Goal: Task Accomplishment & Management: Complete application form

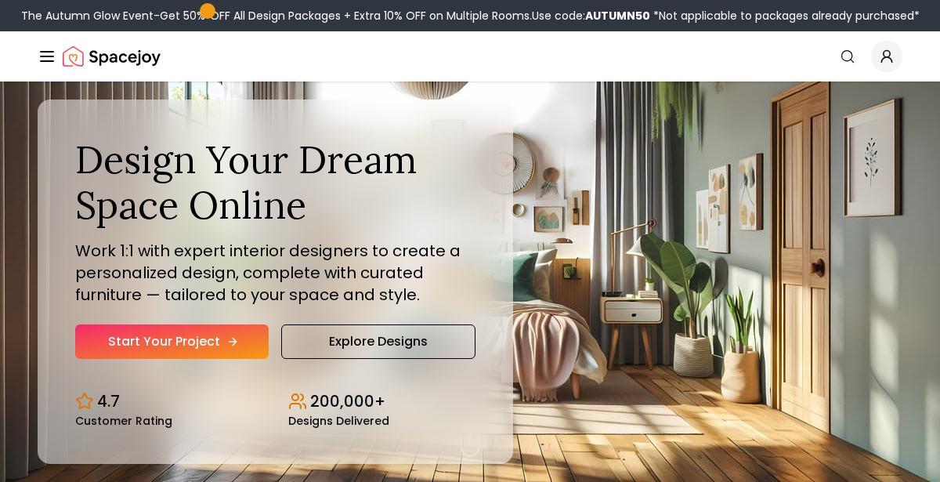
click at [150, 351] on link "Start Your Project" at bounding box center [172, 341] width 194 height 34
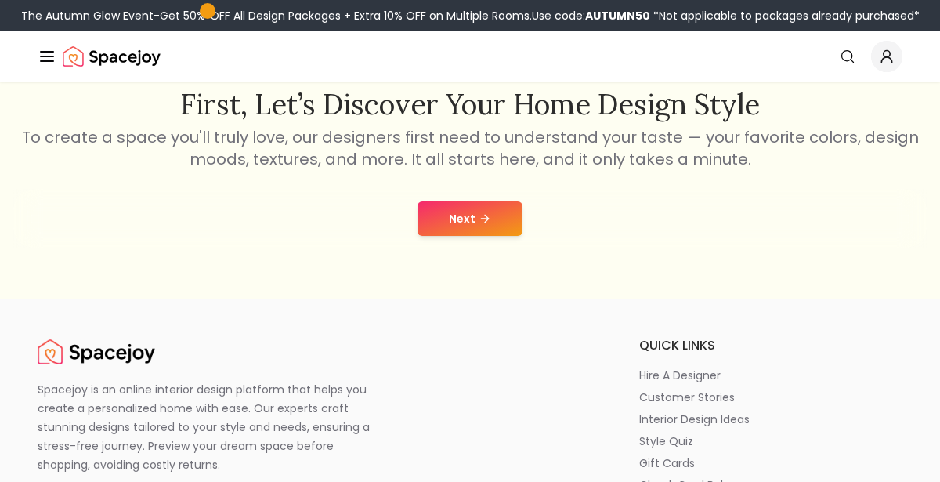
scroll to position [257, 0]
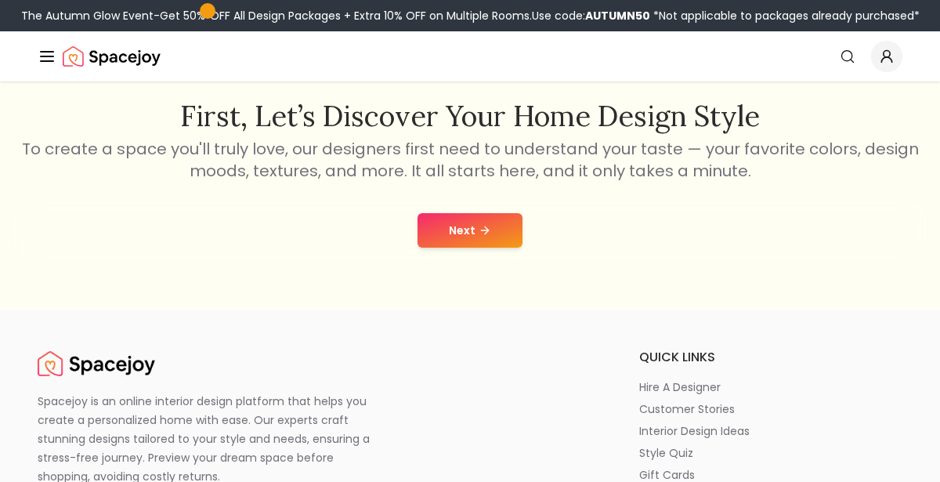
click at [490, 241] on button "Next" at bounding box center [470, 230] width 105 height 34
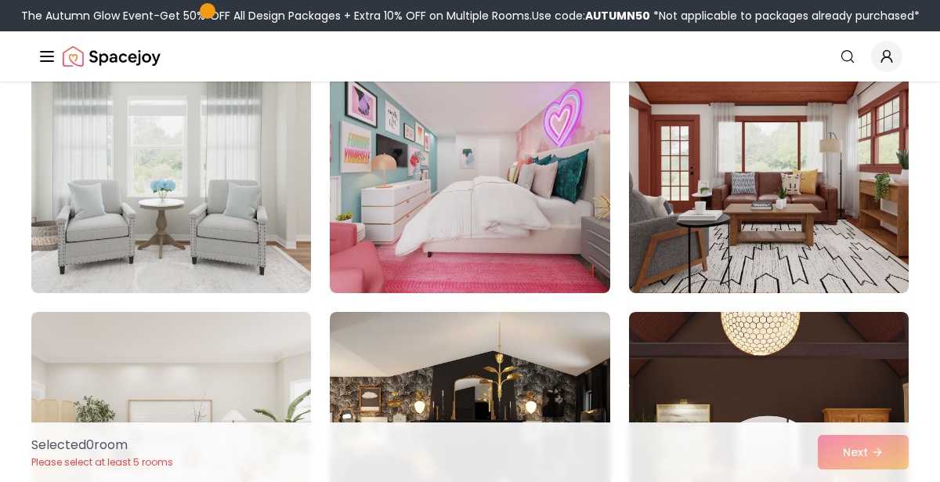
scroll to position [708, 0]
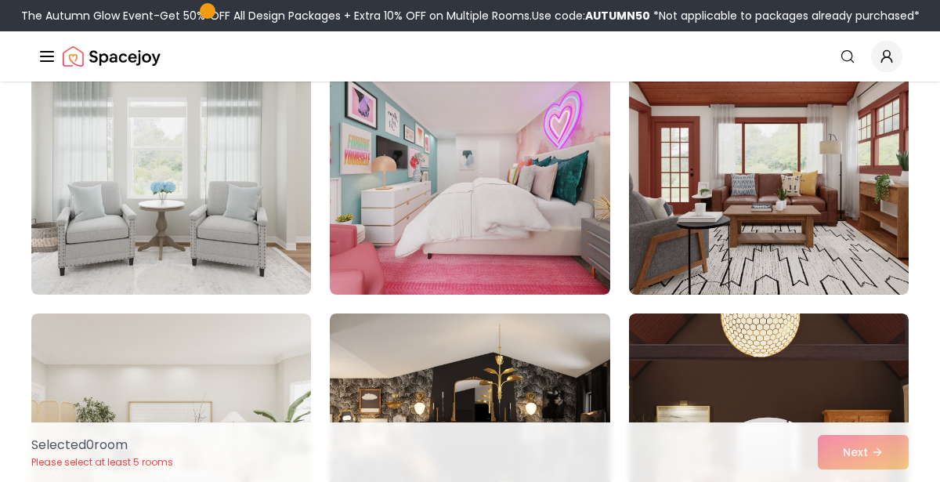
click at [862, 247] on img at bounding box center [769, 169] width 280 height 251
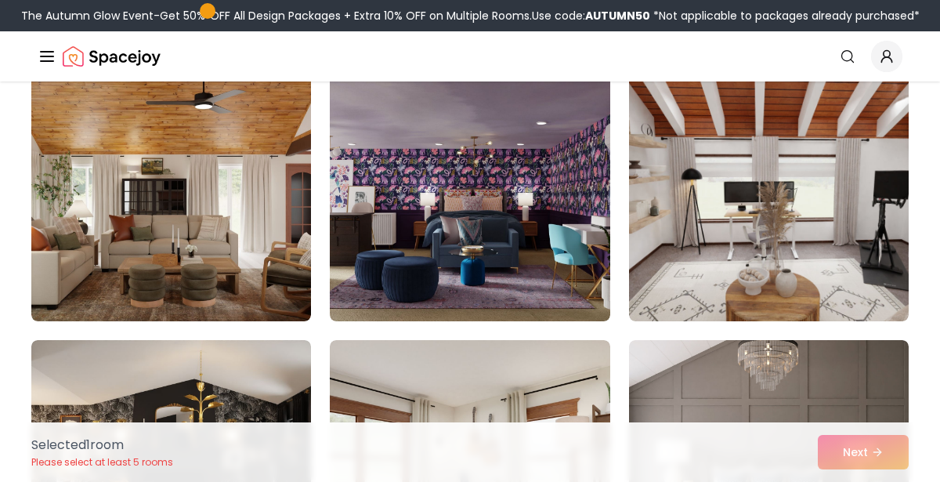
scroll to position [1223, 0]
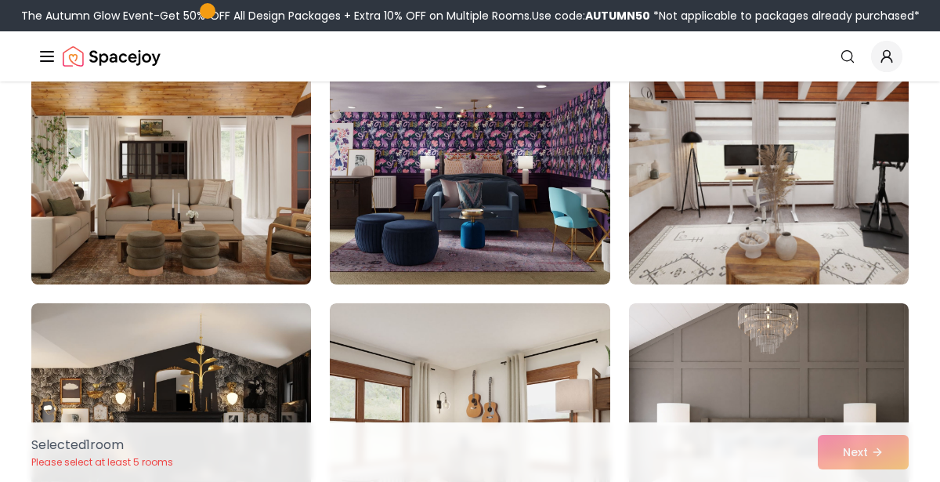
click at [78, 214] on img at bounding box center [171, 158] width 294 height 263
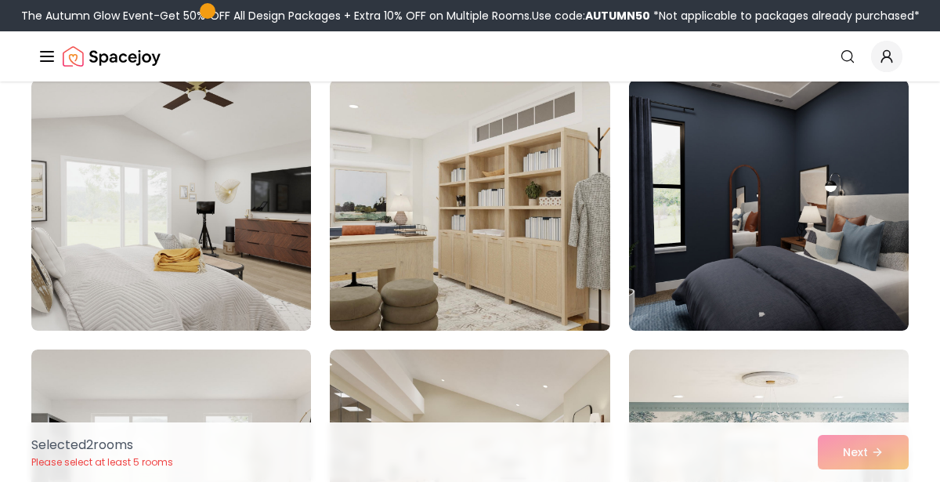
scroll to position [2562, 0]
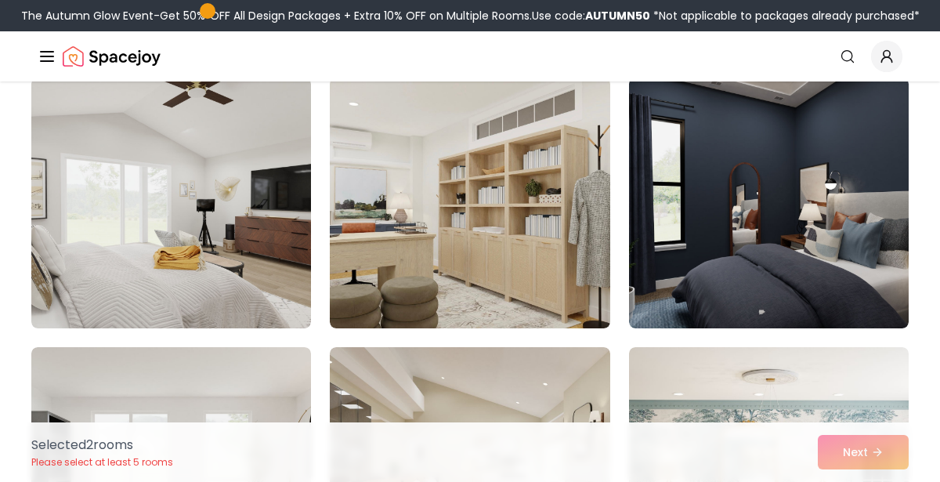
click at [488, 240] on img at bounding box center [470, 203] width 280 height 251
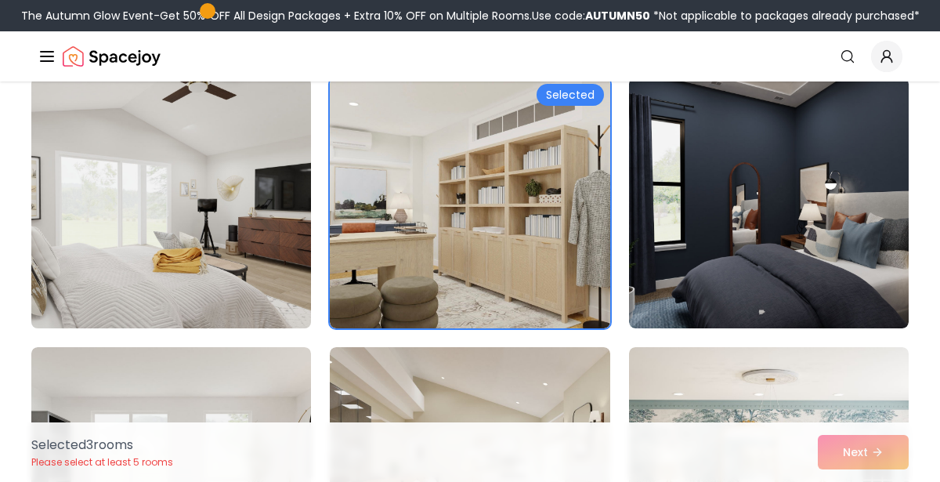
click at [53, 209] on img at bounding box center [171, 202] width 294 height 263
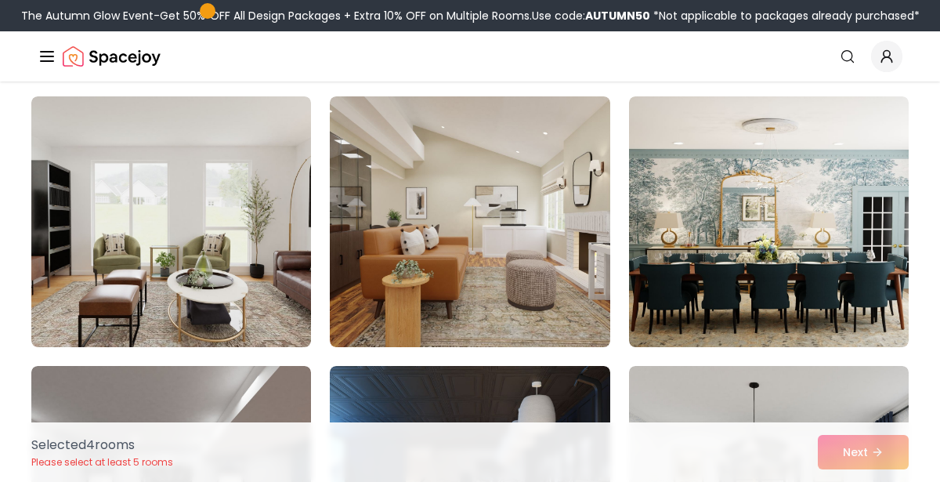
scroll to position [2817, 0]
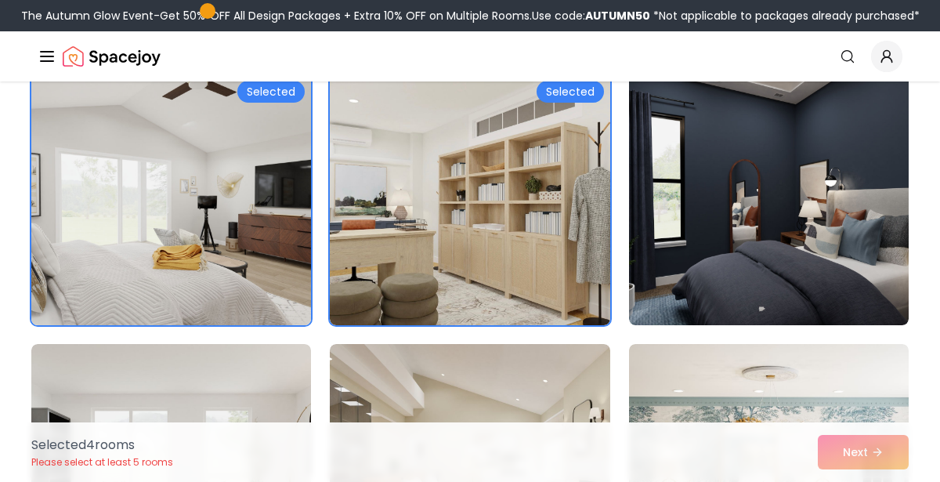
click at [110, 217] on img at bounding box center [171, 199] width 294 height 263
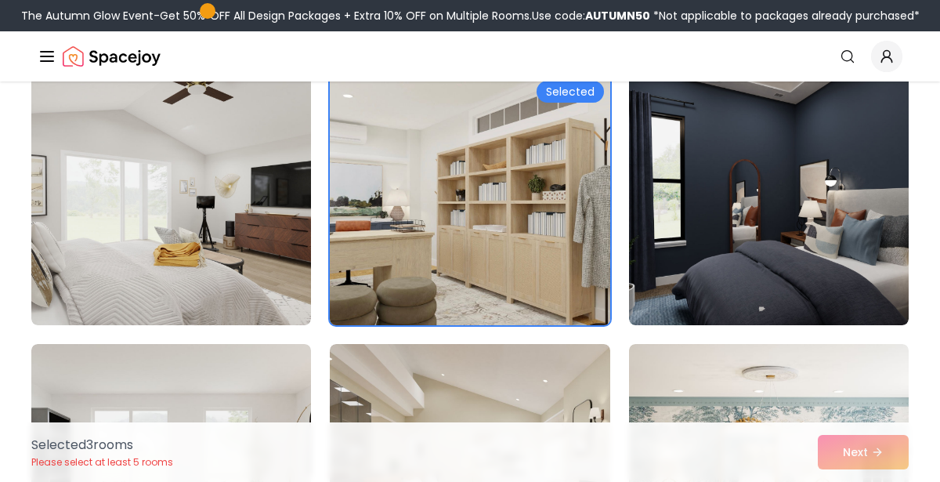
click at [577, 215] on img at bounding box center [470, 199] width 294 height 263
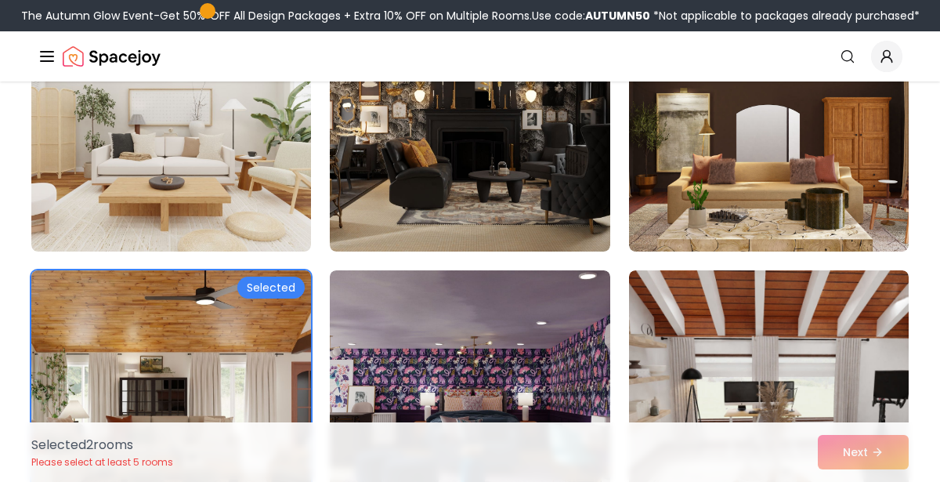
click at [104, 303] on img at bounding box center [171, 395] width 294 height 263
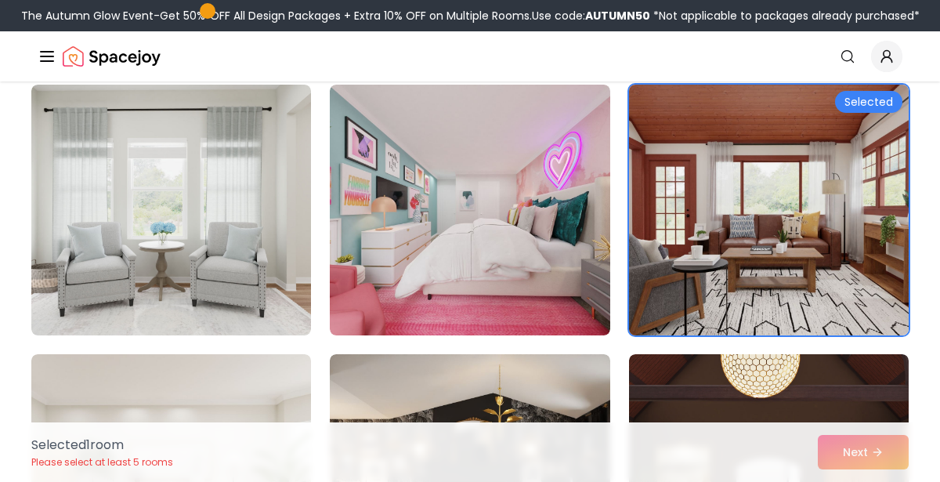
click at [798, 201] on img at bounding box center [769, 209] width 294 height 263
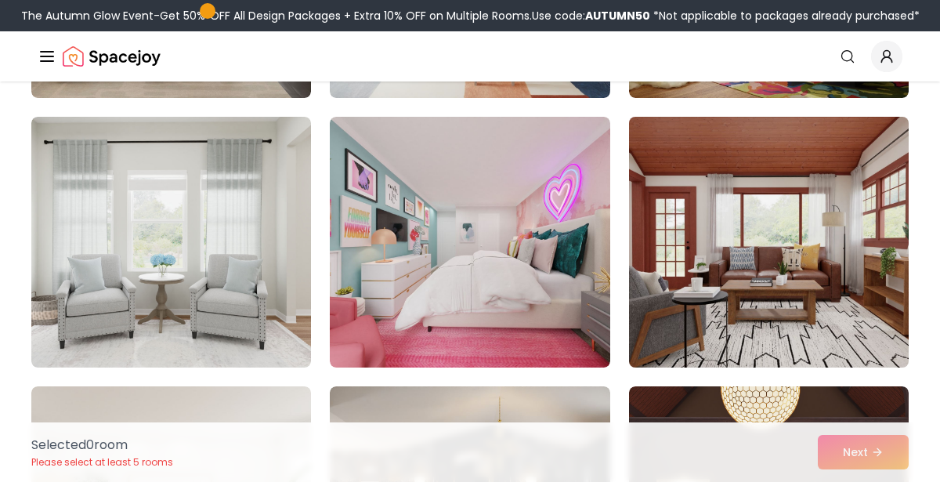
click at [828, 202] on img at bounding box center [769, 241] width 294 height 263
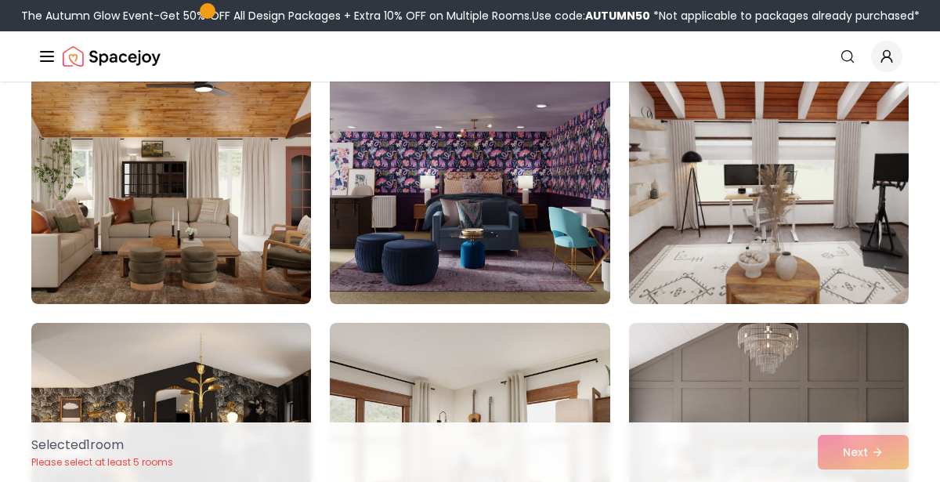
scroll to position [1244, 0]
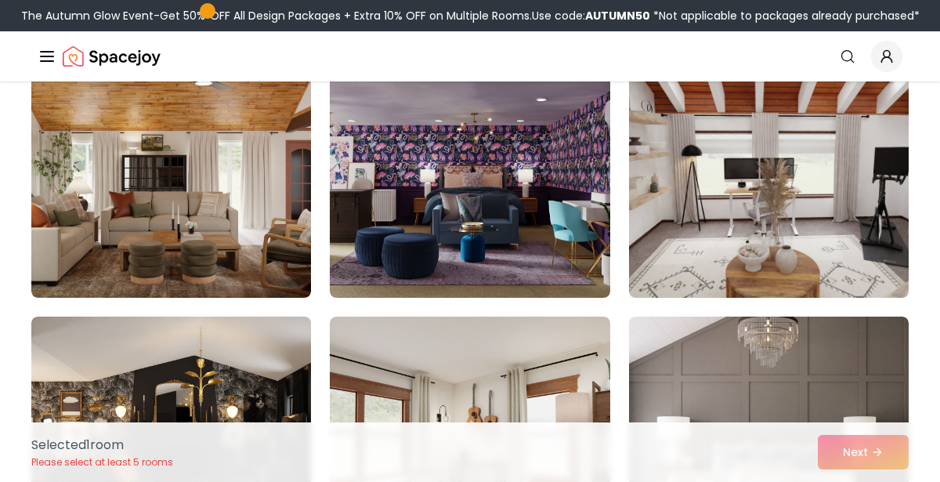
click at [74, 235] on img at bounding box center [171, 172] width 280 height 251
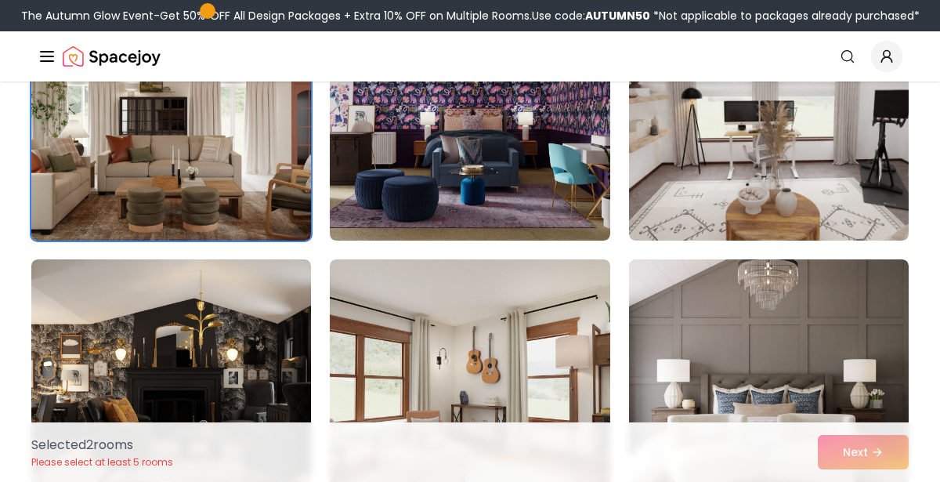
scroll to position [1309, 0]
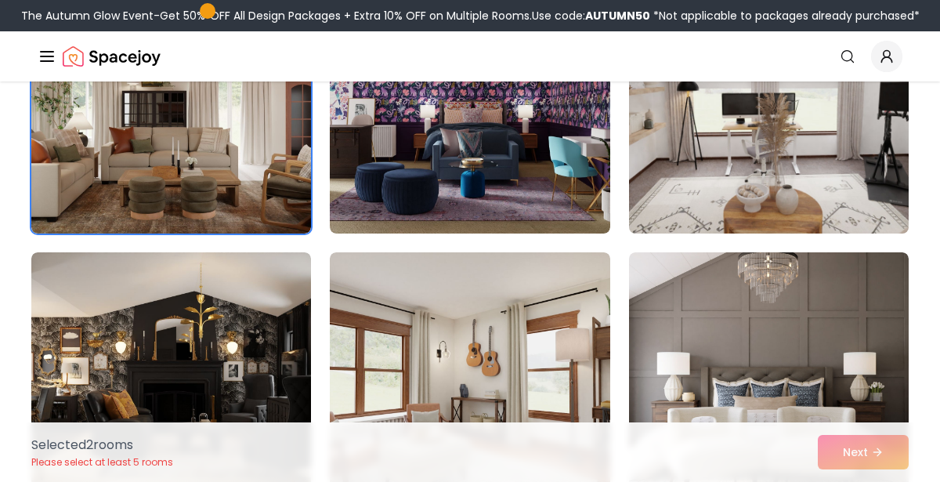
click at [878, 175] on img at bounding box center [769, 107] width 294 height 263
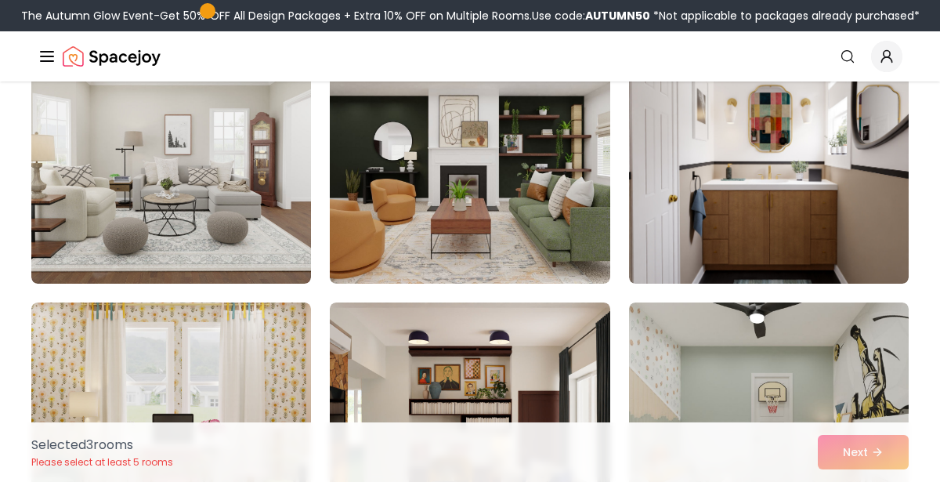
scroll to position [1804, 0]
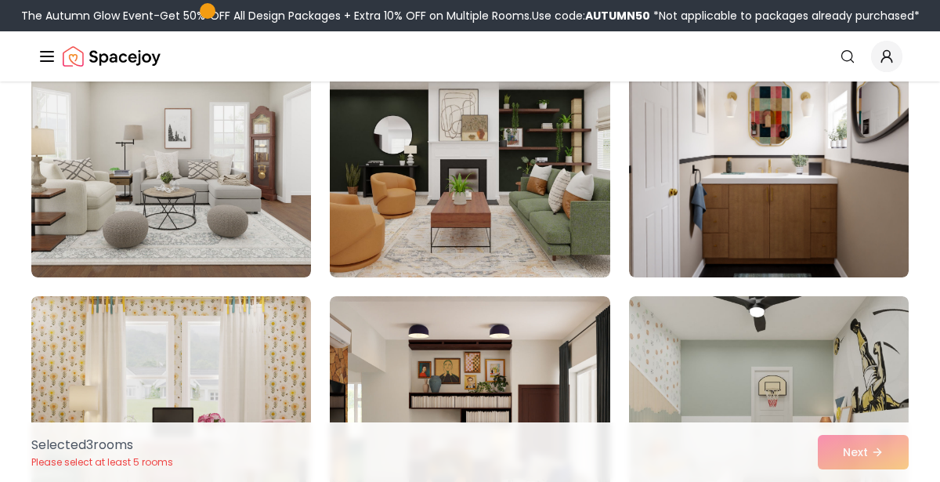
click at [63, 230] on img at bounding box center [171, 152] width 280 height 251
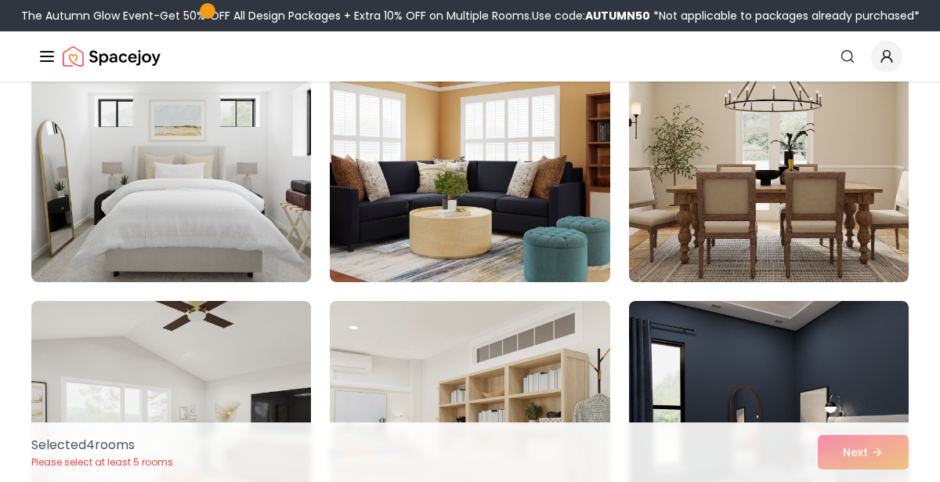
scroll to position [2339, 0]
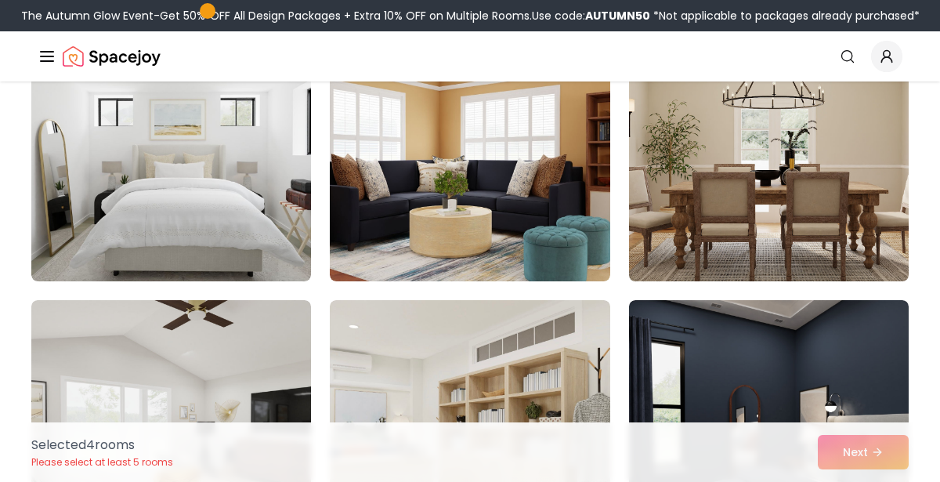
click at [877, 240] on img at bounding box center [769, 155] width 294 height 263
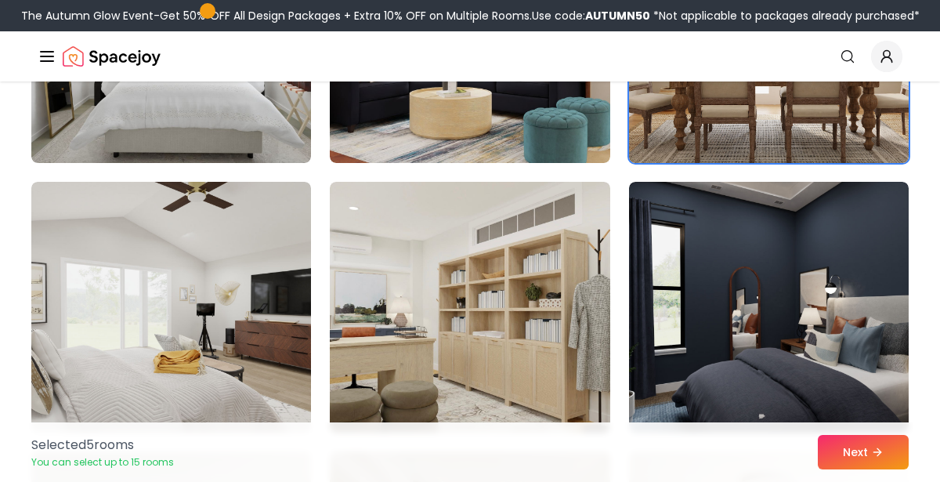
scroll to position [2477, 0]
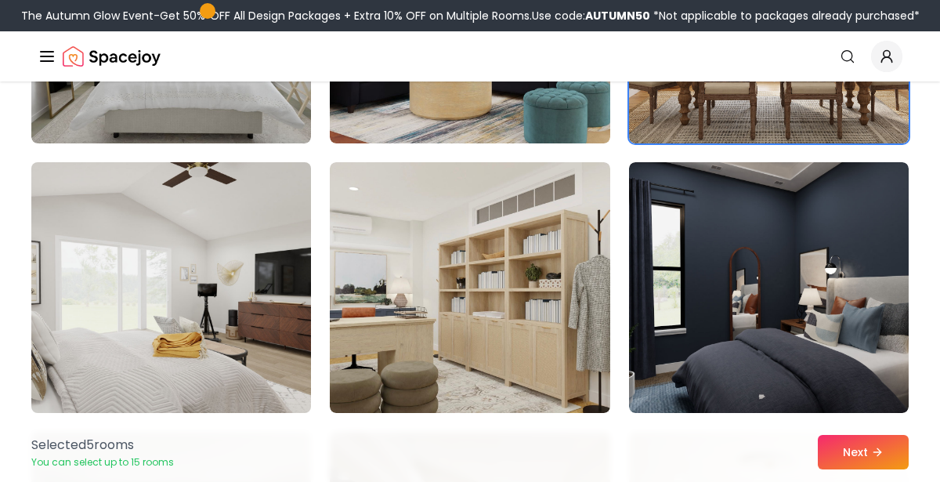
click at [67, 245] on img at bounding box center [171, 287] width 294 height 263
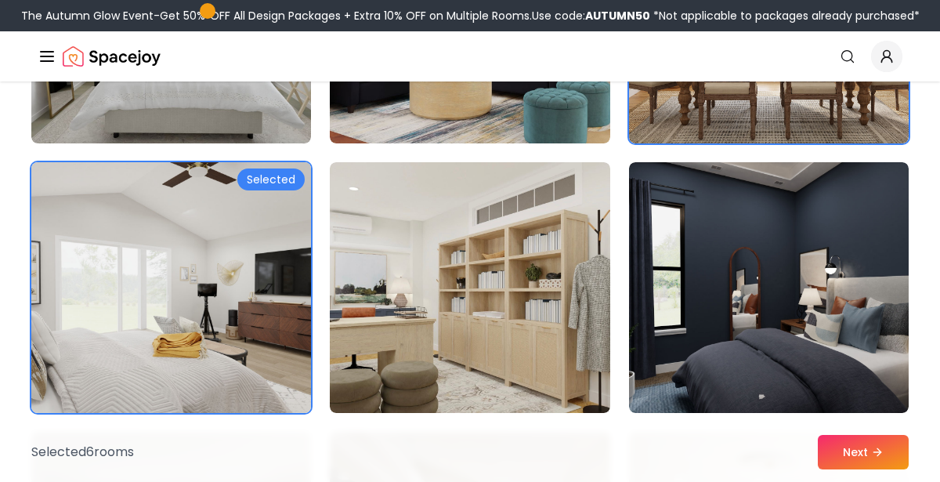
click at [547, 270] on img at bounding box center [470, 287] width 280 height 251
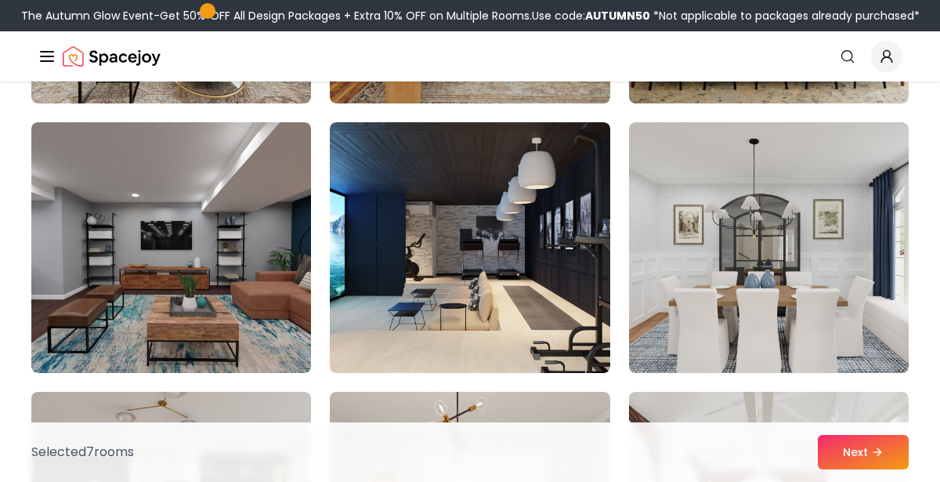
scroll to position [3057, 0]
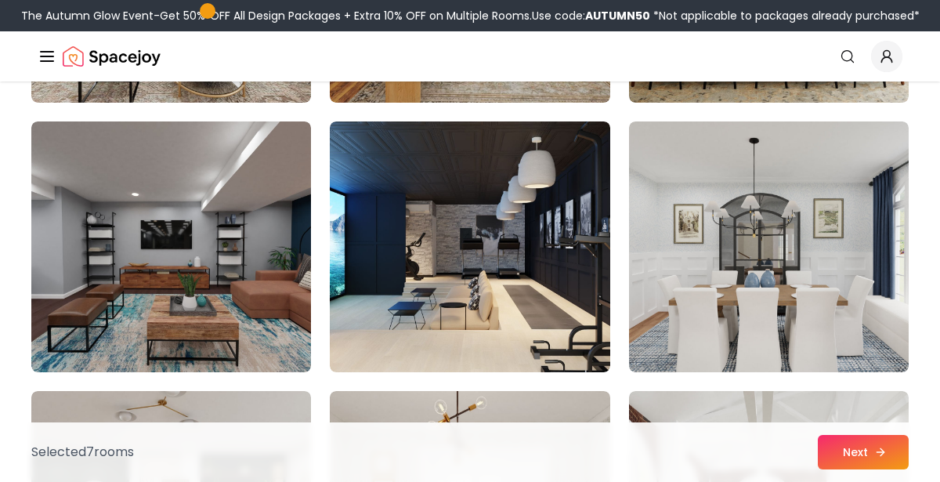
click at [875, 456] on icon at bounding box center [881, 452] width 13 height 13
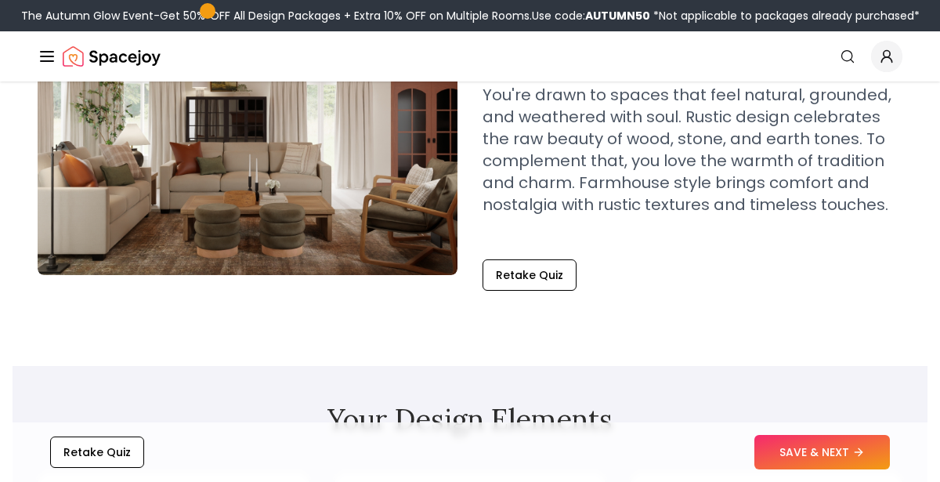
scroll to position [200, 0]
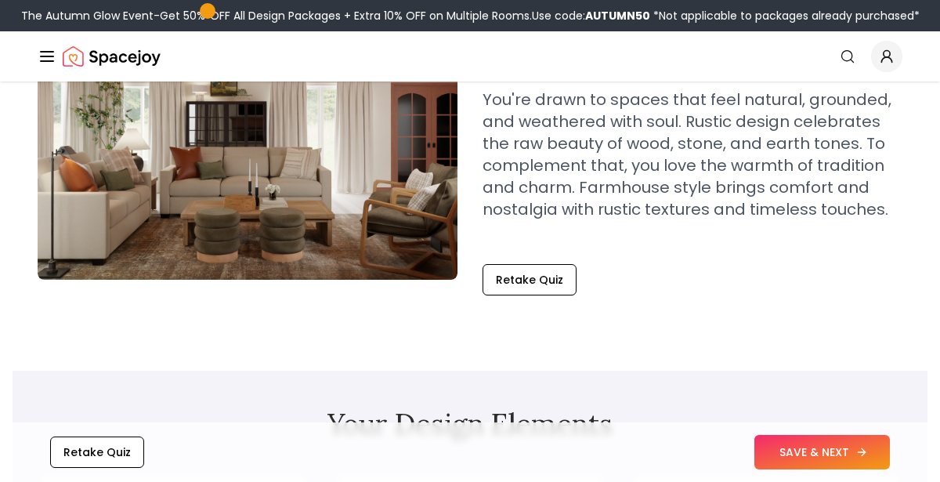
click at [856, 457] on icon at bounding box center [862, 452] width 13 height 13
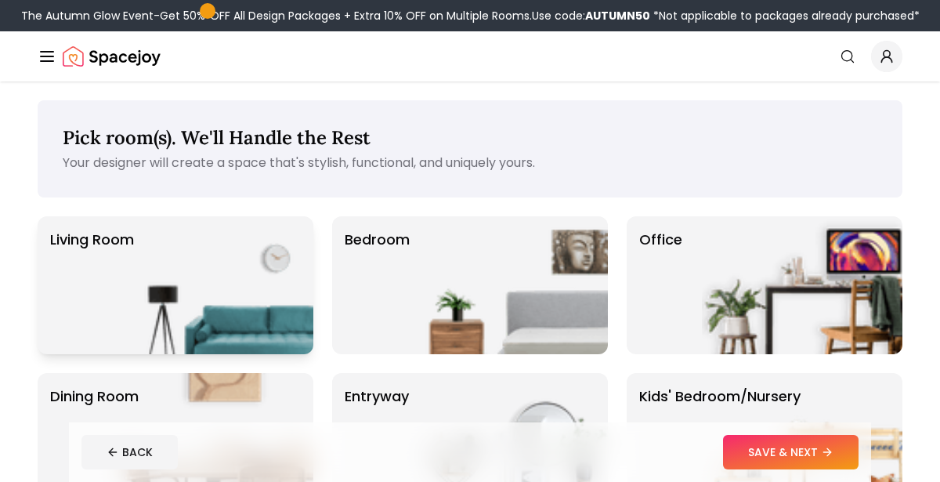
click at [77, 287] on p "Living Room" at bounding box center [92, 285] width 84 height 113
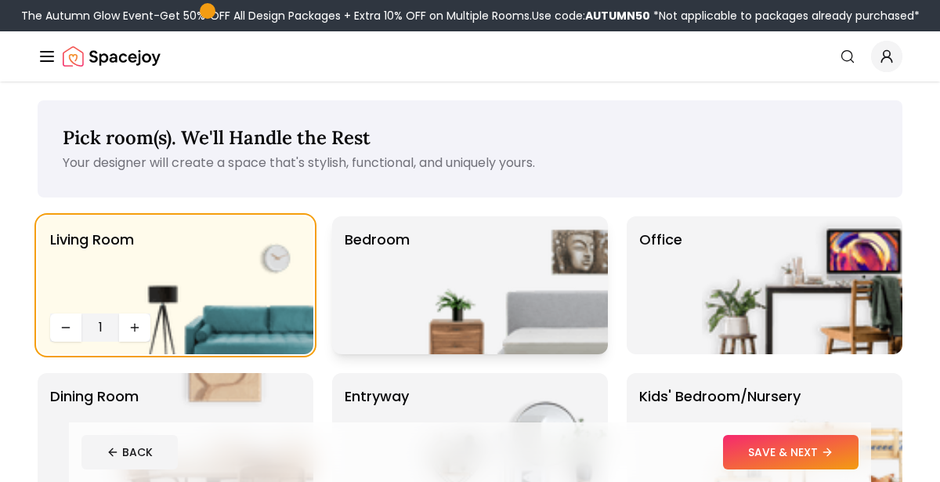
click at [514, 321] on img at bounding box center [507, 285] width 201 height 138
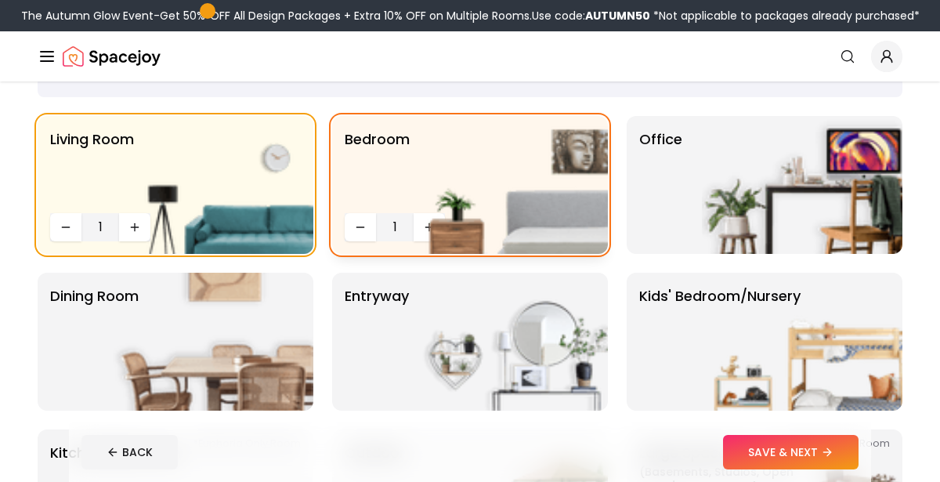
scroll to position [101, 0]
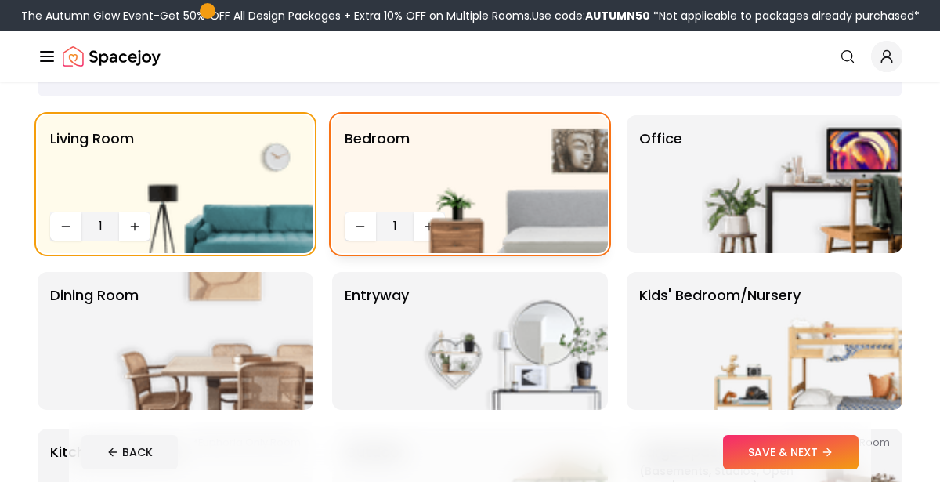
click at [425, 218] on img at bounding box center [507, 184] width 201 height 138
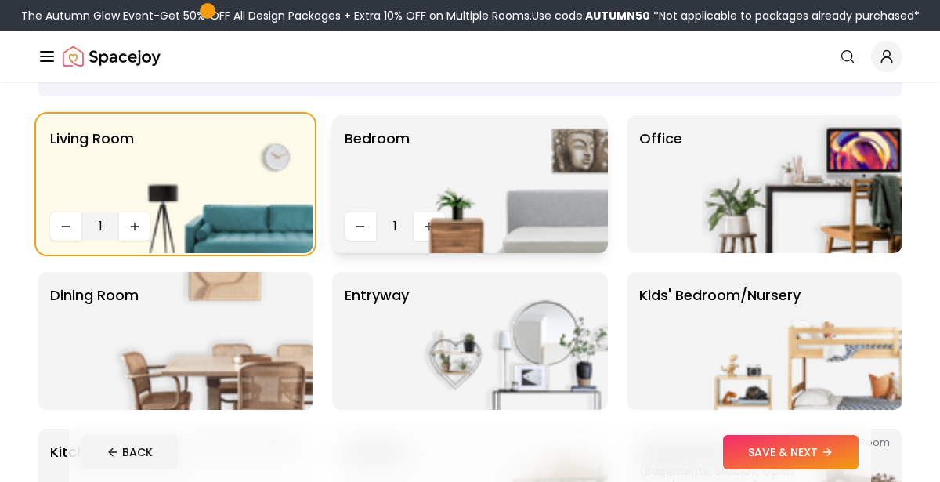
click at [429, 228] on img at bounding box center [507, 184] width 201 height 138
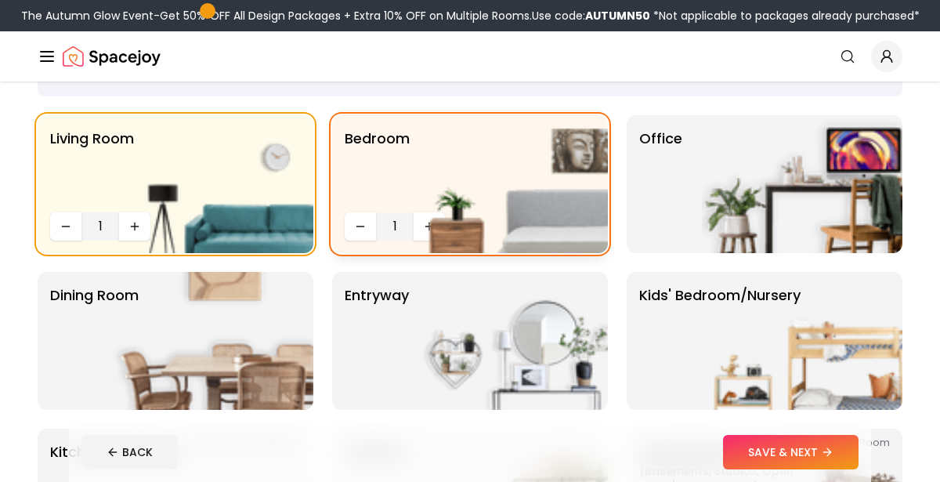
click at [425, 230] on img at bounding box center [507, 184] width 201 height 138
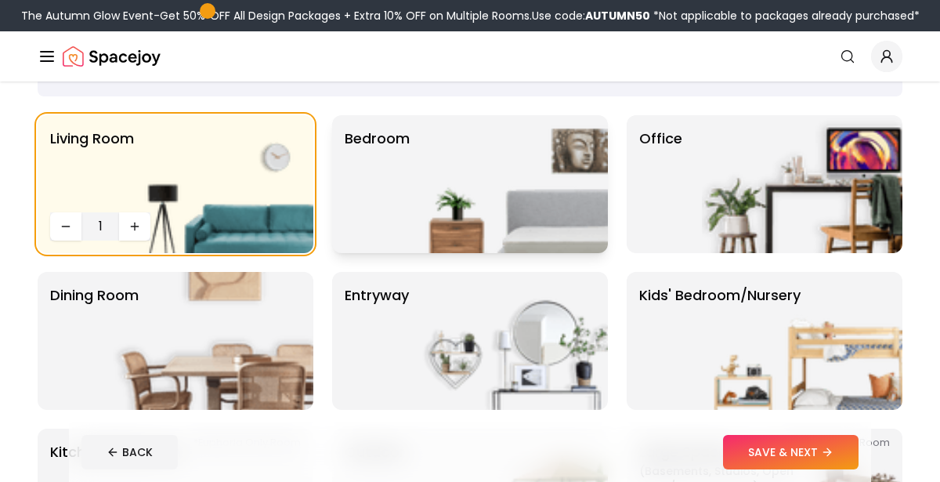
click at [431, 228] on img at bounding box center [507, 184] width 201 height 138
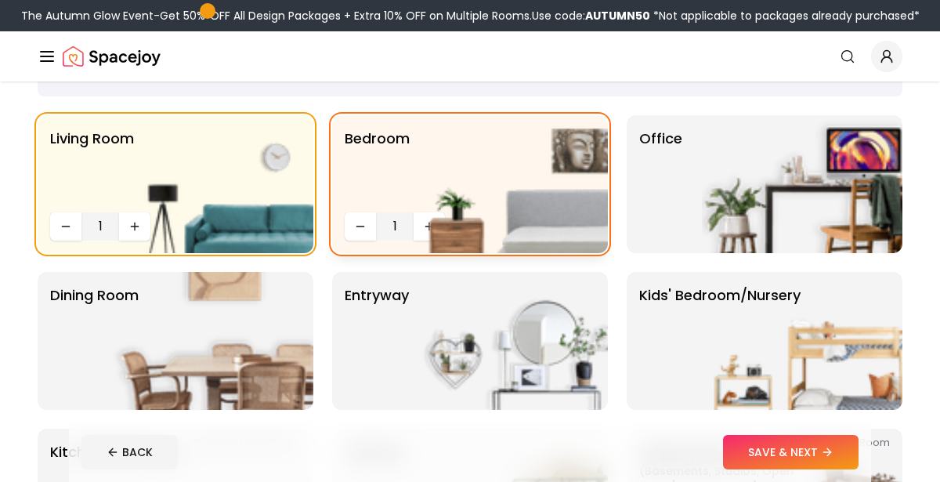
click at [423, 223] on img at bounding box center [507, 184] width 201 height 138
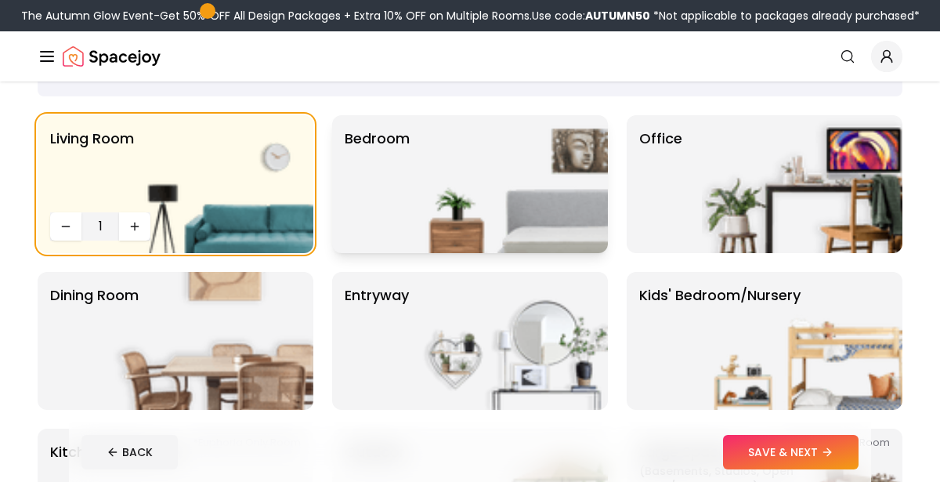
click at [423, 223] on img at bounding box center [507, 184] width 201 height 138
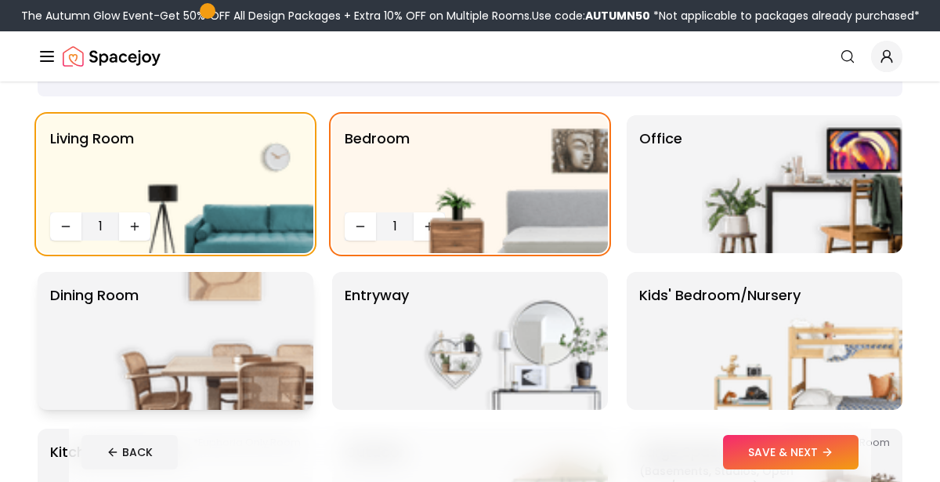
click at [238, 307] on img at bounding box center [213, 341] width 201 height 138
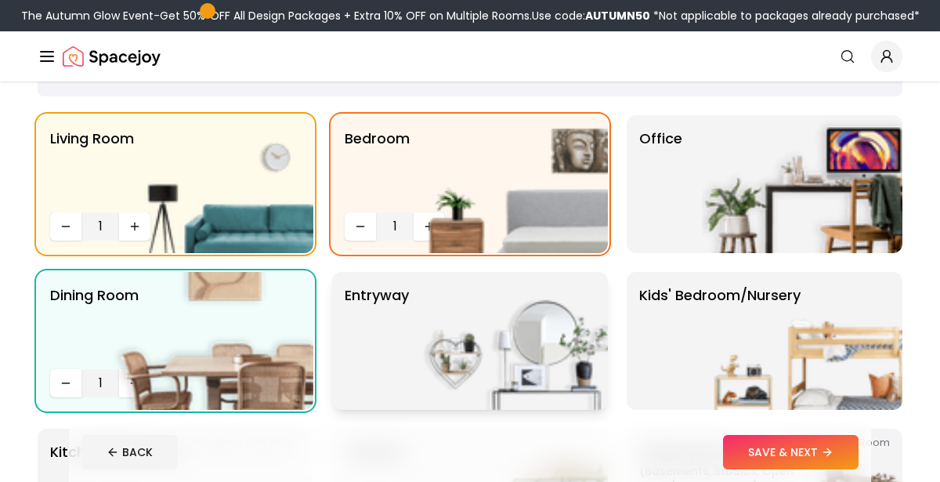
click at [377, 314] on p "entryway" at bounding box center [377, 340] width 64 height 113
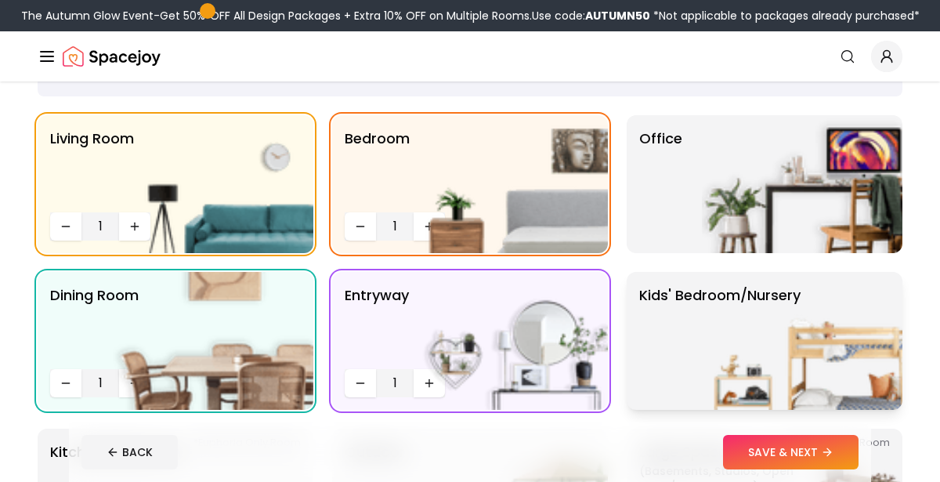
click at [723, 318] on img at bounding box center [802, 341] width 201 height 138
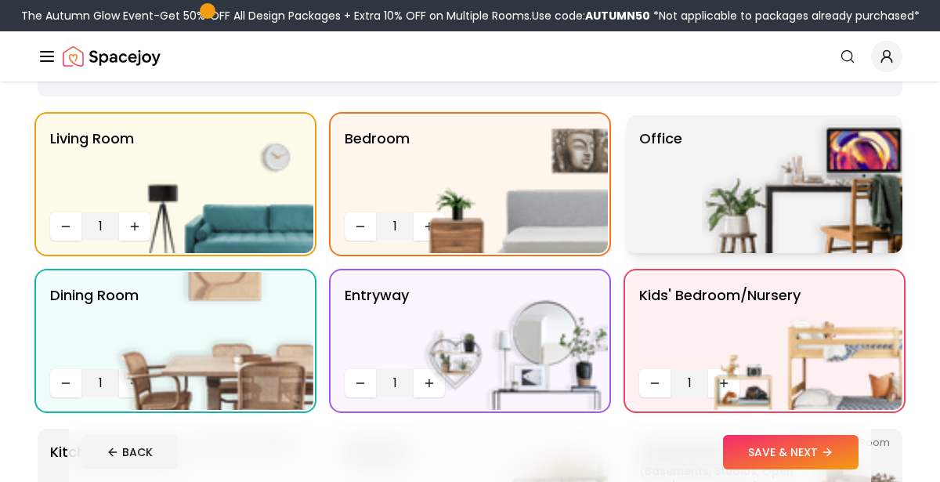
click at [667, 205] on p "Office" at bounding box center [660, 184] width 43 height 113
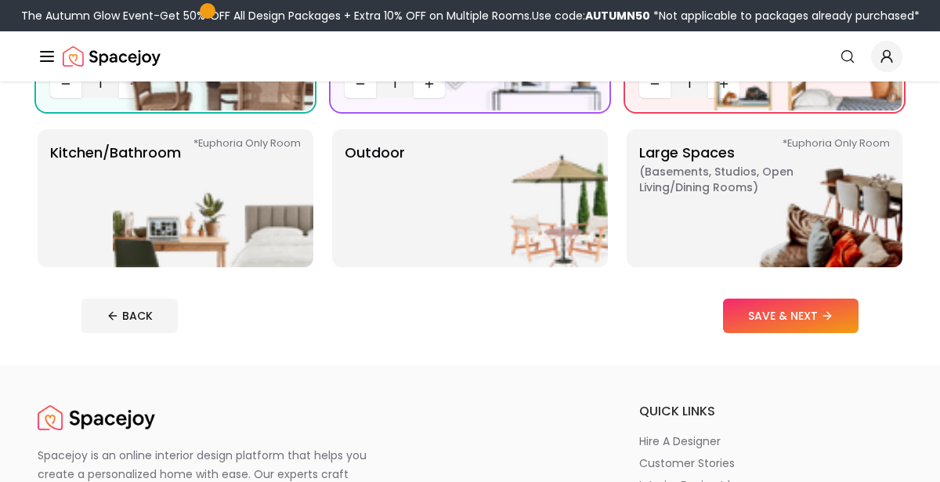
scroll to position [402, 0]
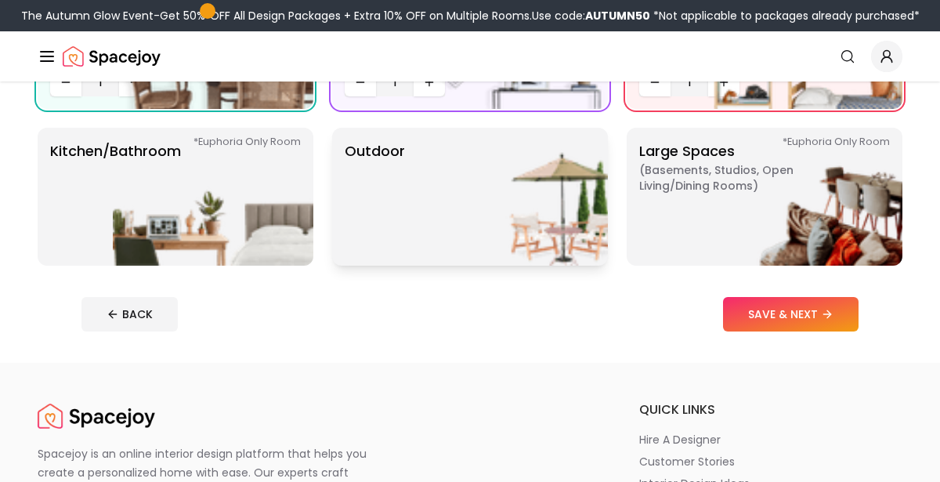
click at [379, 219] on p "Outdoor" at bounding box center [375, 196] width 60 height 113
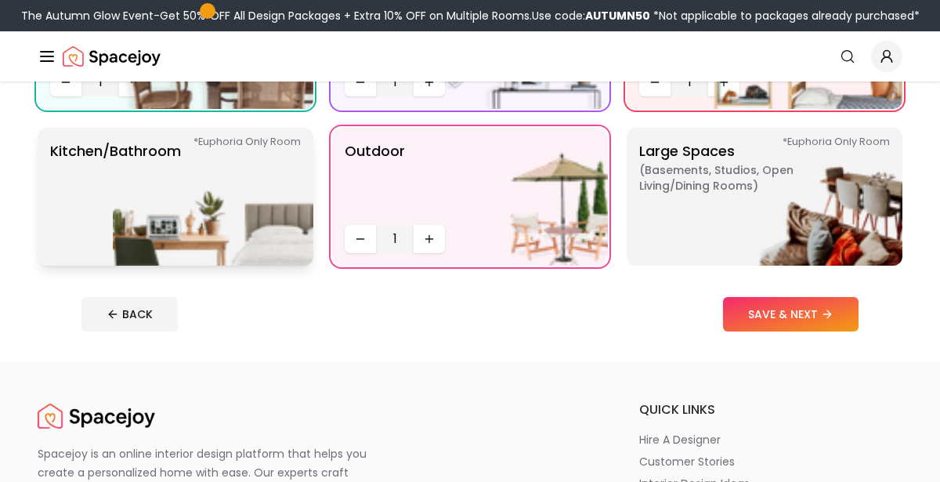
click at [65, 210] on p "Kitchen/Bathroom *Euphoria Only Room" at bounding box center [115, 196] width 131 height 113
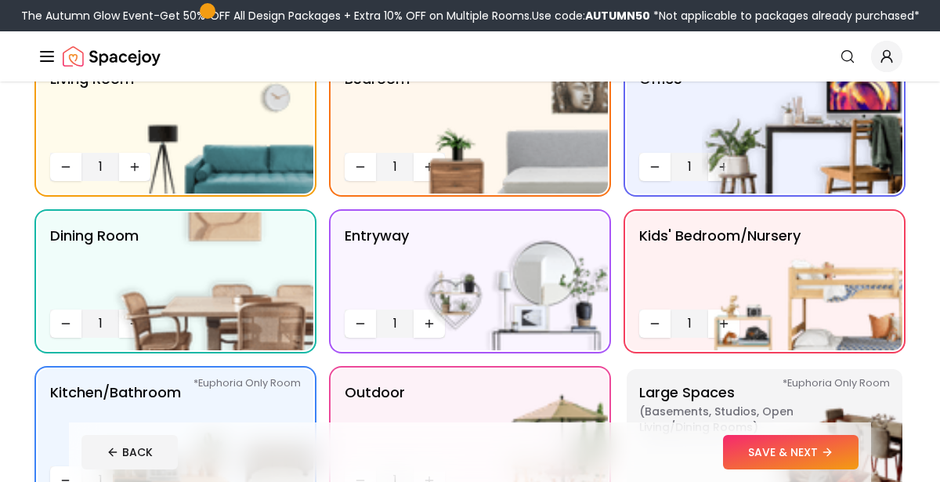
scroll to position [168, 0]
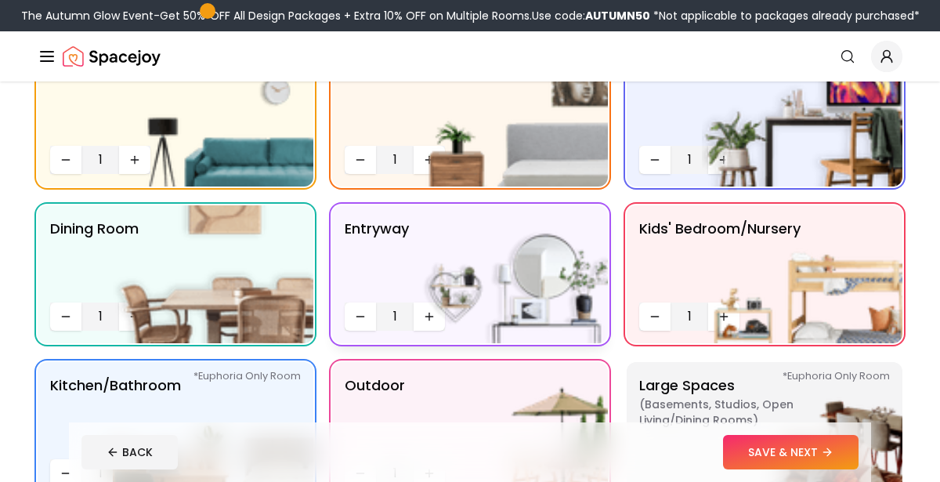
click at [429, 321] on img at bounding box center [507, 274] width 201 height 138
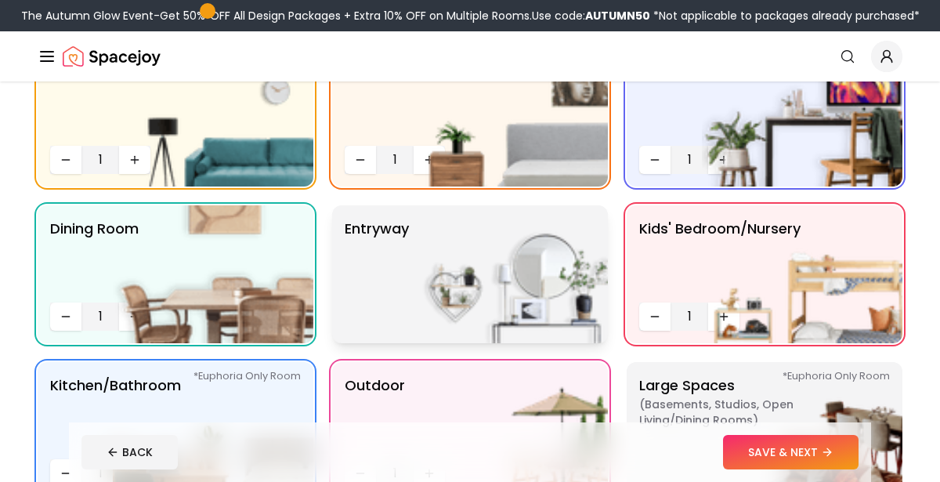
click at [428, 295] on img at bounding box center [507, 274] width 201 height 138
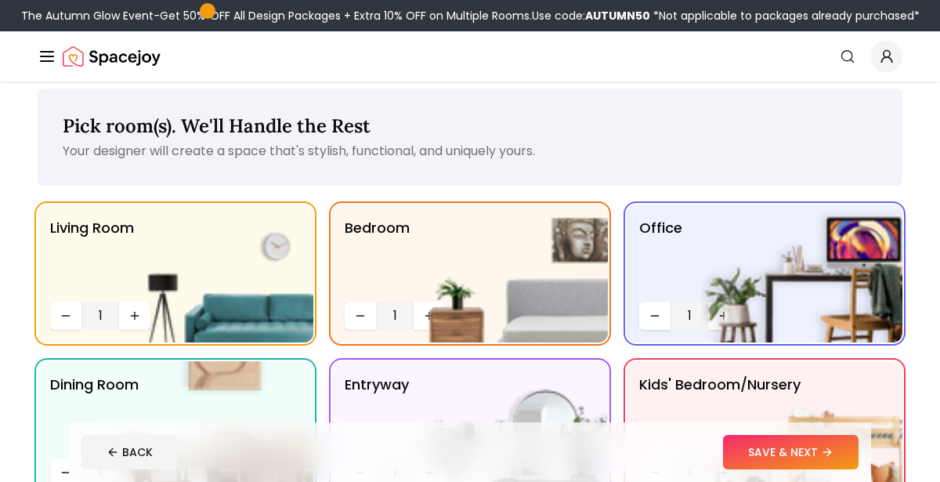
scroll to position [8, 0]
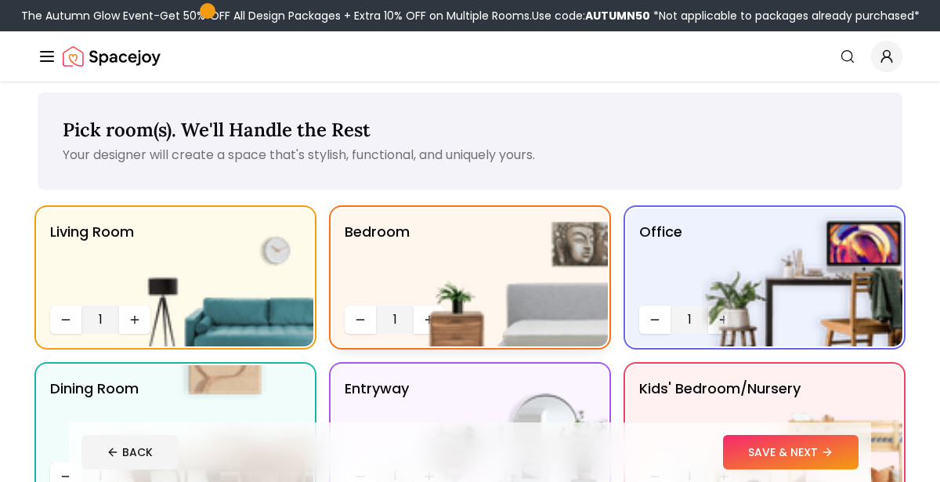
click at [427, 318] on img at bounding box center [507, 277] width 201 height 138
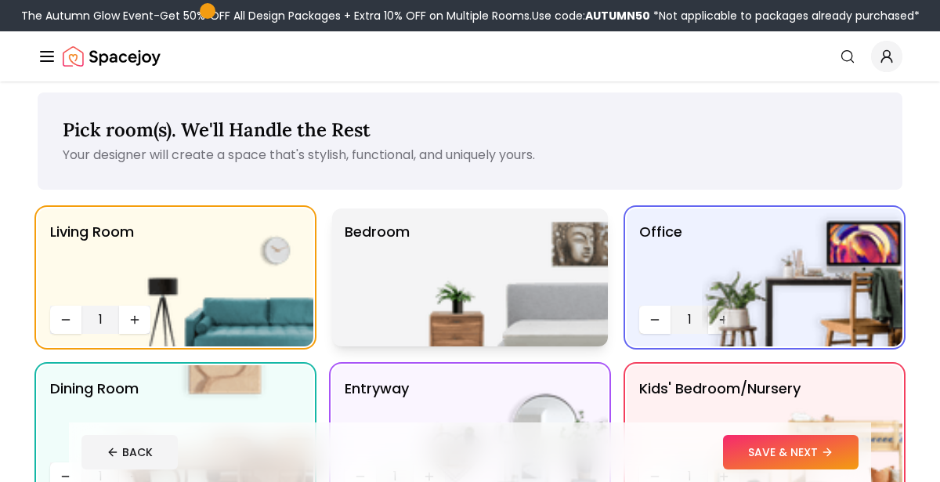
click at [427, 318] on img at bounding box center [507, 277] width 201 height 138
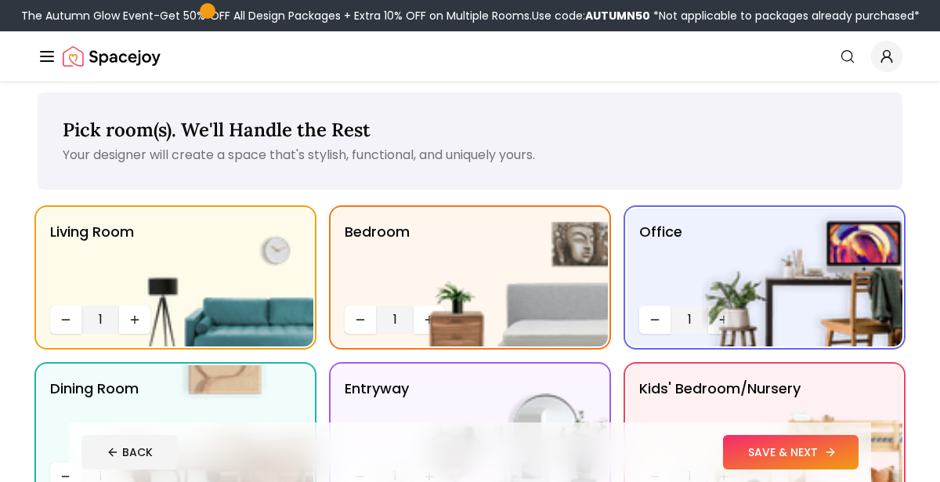
click at [741, 448] on button "SAVE & NEXT" at bounding box center [791, 452] width 136 height 34
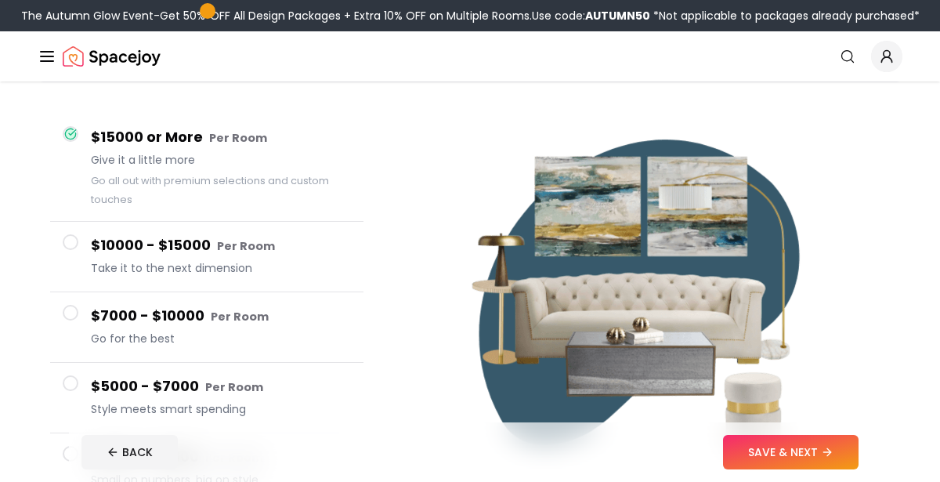
scroll to position [114, 0]
click at [71, 139] on icon at bounding box center [70, 134] width 10 height 10
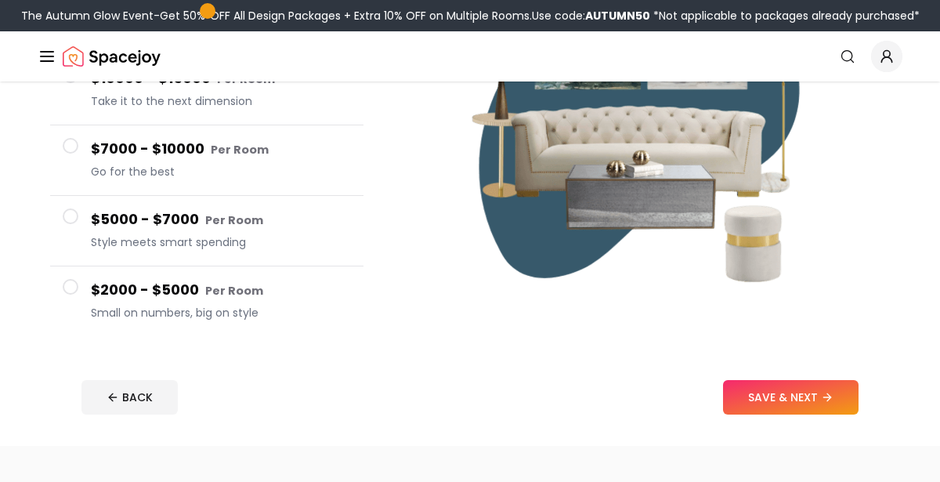
scroll to position [297, 0]
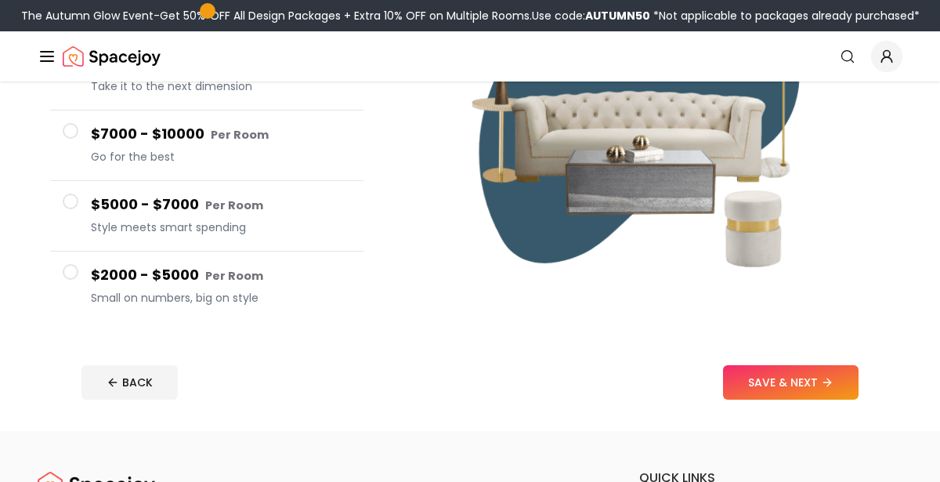
click at [67, 269] on span at bounding box center [71, 272] width 16 height 16
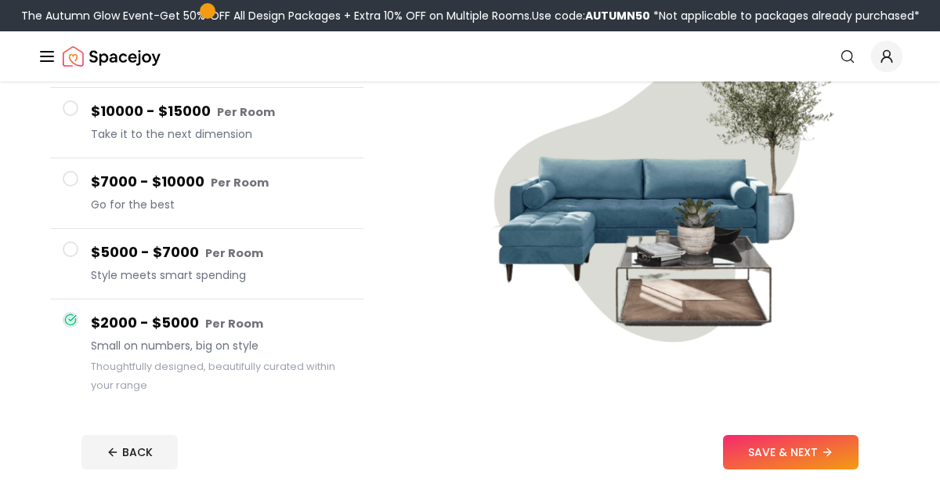
scroll to position [212, 0]
click at [67, 248] on span at bounding box center [71, 249] width 16 height 16
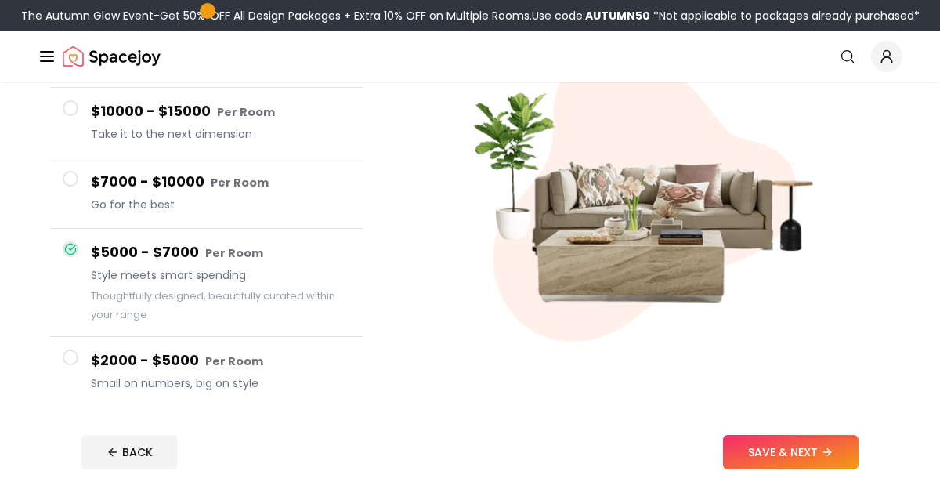
click at [67, 176] on span at bounding box center [71, 179] width 16 height 16
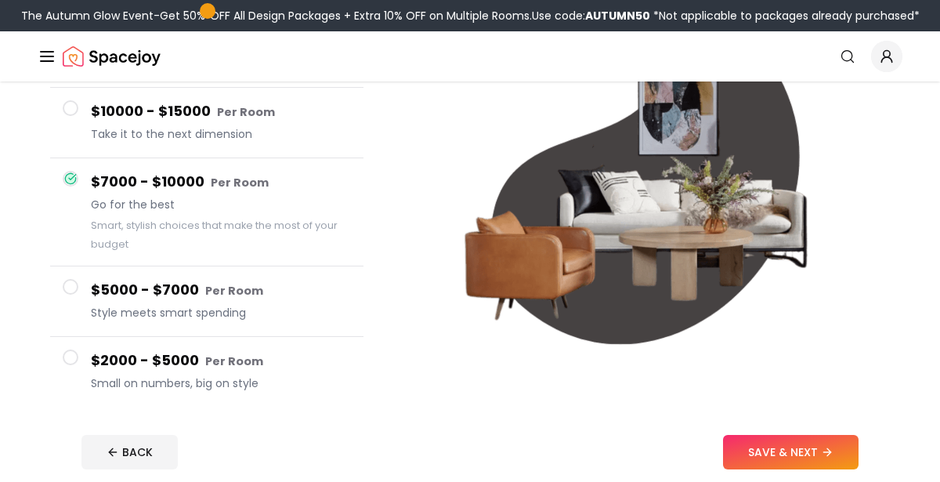
click at [68, 115] on div at bounding box center [71, 108] width 16 height 16
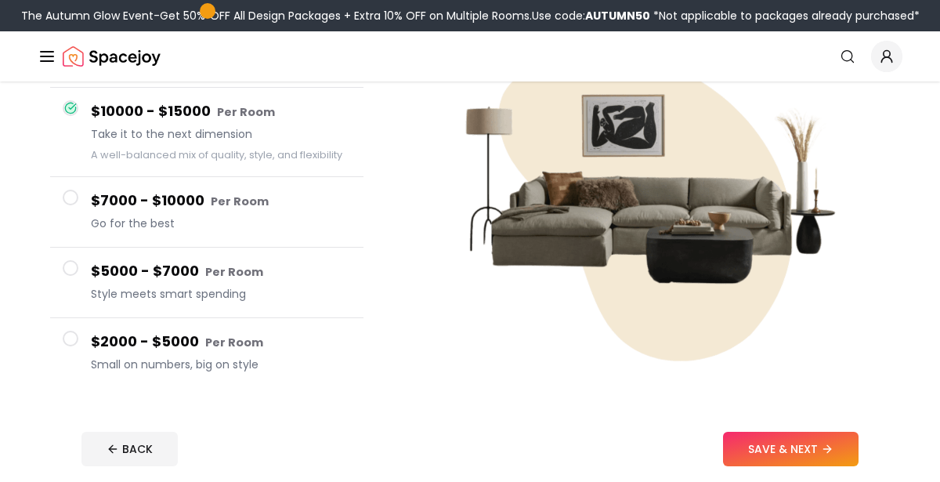
click at [71, 336] on span at bounding box center [71, 339] width 16 height 16
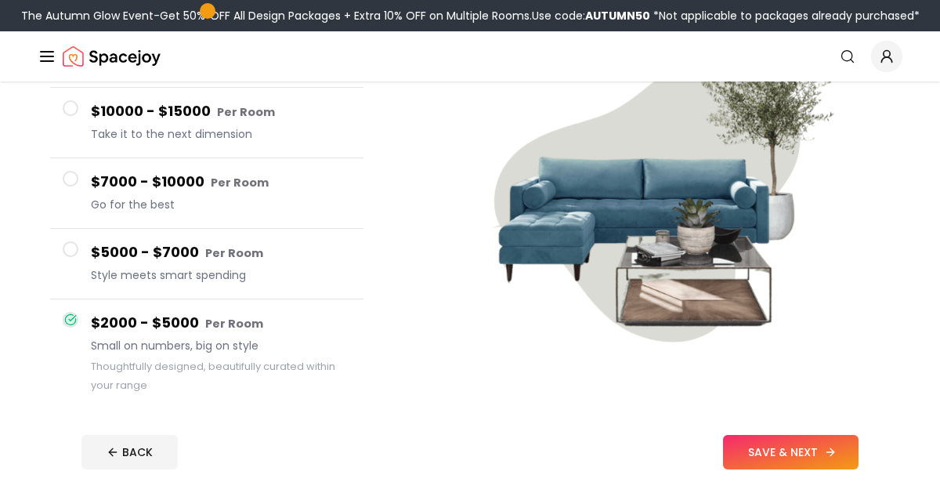
click at [815, 455] on button "SAVE & NEXT" at bounding box center [791, 452] width 136 height 34
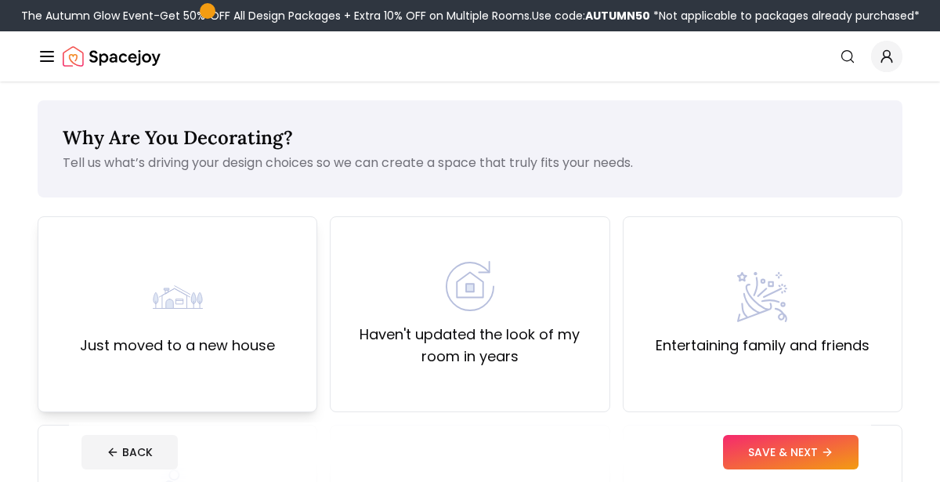
click at [92, 255] on div "Just moved to a new house" at bounding box center [178, 314] width 280 height 196
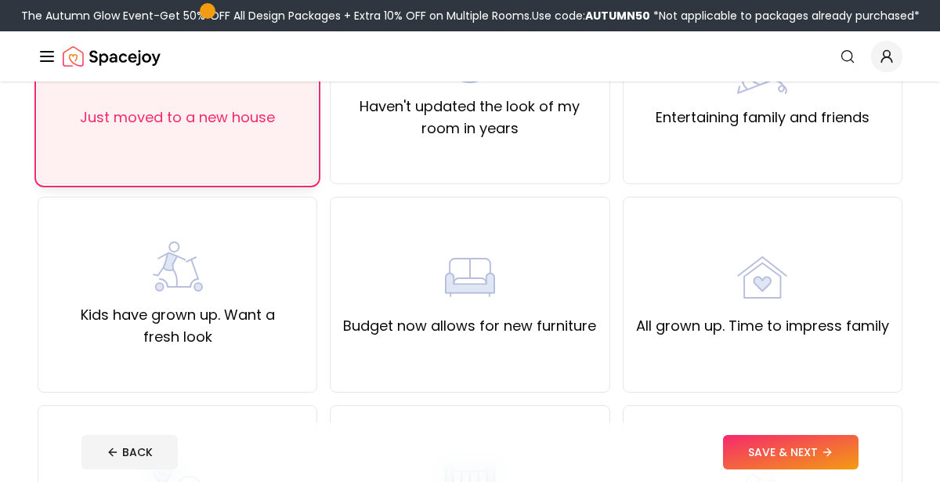
scroll to position [228, 0]
click at [71, 237] on div "Kids have grown up. Want a fresh look" at bounding box center [178, 295] width 280 height 196
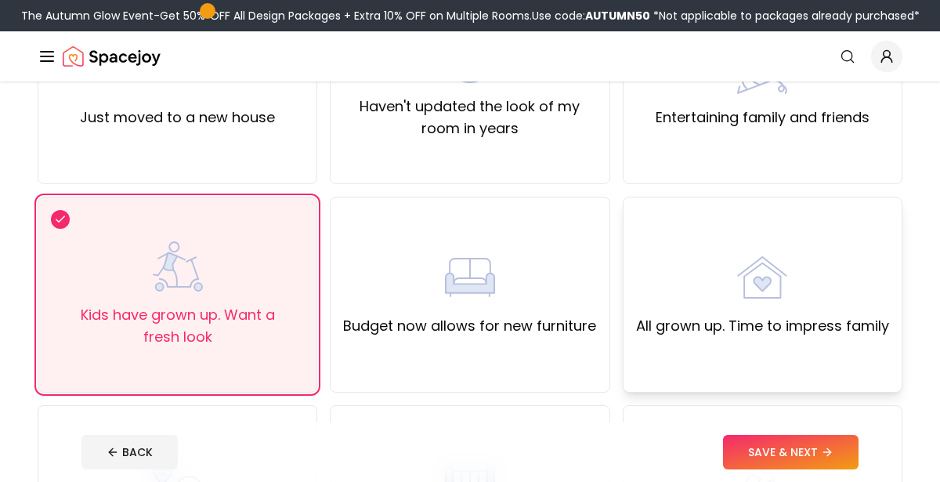
click at [891, 265] on div "All grown up. Time to impress family" at bounding box center [763, 295] width 280 height 196
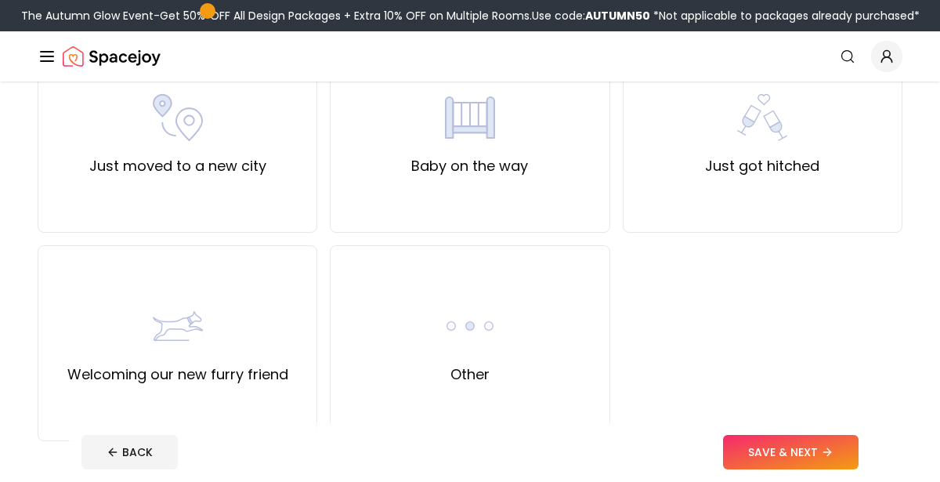
scroll to position [596, 0]
click at [819, 447] on button "SAVE & NEXT" at bounding box center [791, 452] width 136 height 34
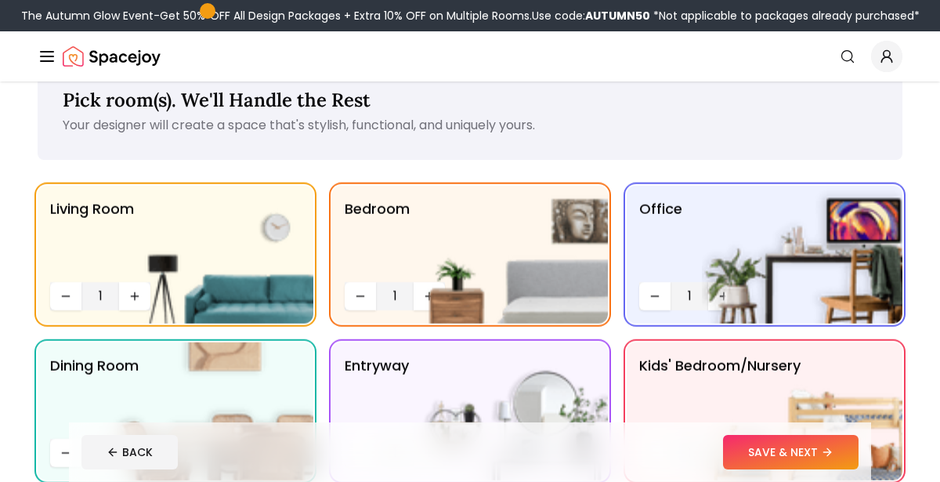
scroll to position [10, 0]
